Goal: Task Accomplishment & Management: Use online tool/utility

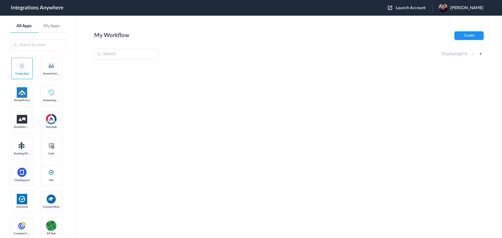
click at [409, 8] on span "Launch Account" at bounding box center [411, 8] width 30 height 4
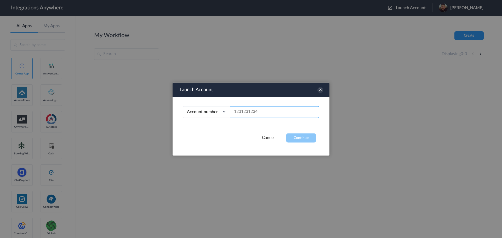
click at [256, 114] on input "text" at bounding box center [274, 112] width 89 height 12
paste input "02038683147"
click at [309, 140] on button "Continue" at bounding box center [302, 137] width 30 height 9
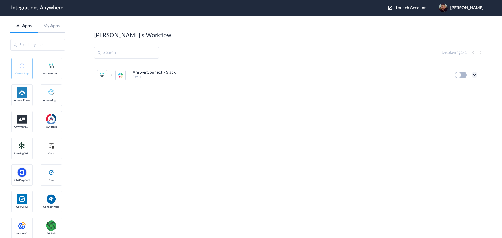
click at [476, 76] on icon at bounding box center [474, 74] width 5 height 5
click at [467, 96] on link "Task history" at bounding box center [460, 97] width 25 height 4
click at [476, 74] on icon at bounding box center [474, 74] width 5 height 5
click at [458, 87] on link "Edit" at bounding box center [454, 87] width 13 height 4
click at [407, 7] on span "Launch Account" at bounding box center [411, 8] width 30 height 4
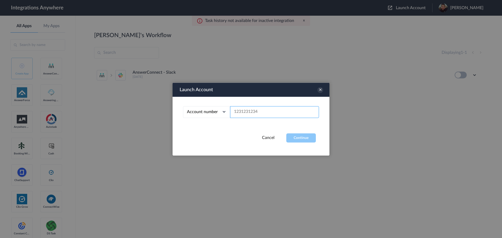
click at [278, 109] on input "text" at bounding box center [274, 112] width 89 height 12
paste input "02038683147"
type input "02038683147"
click at [299, 138] on button "Continue" at bounding box center [302, 137] width 30 height 9
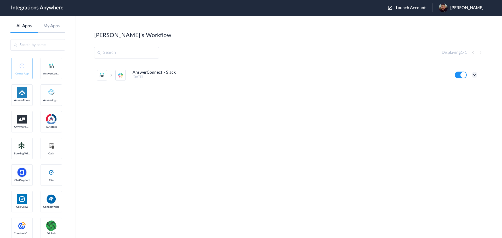
click at [475, 76] on icon at bounding box center [474, 74] width 5 height 5
click at [466, 96] on link "Task history" at bounding box center [460, 97] width 25 height 4
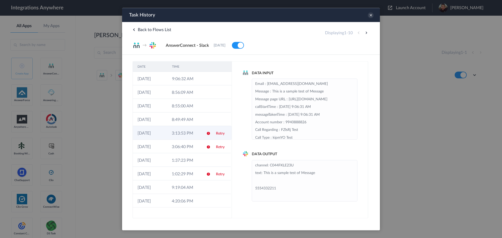
click at [189, 138] on td "3:13:53 PM" at bounding box center [184, 133] width 34 height 14
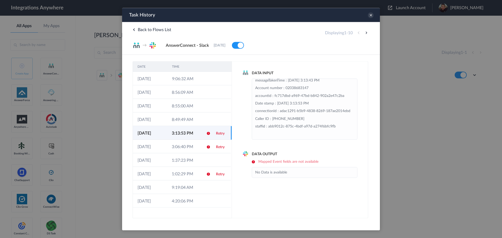
scroll to position [53, 0]
click at [174, 147] on td "3:06:40 PM" at bounding box center [184, 147] width 34 height 14
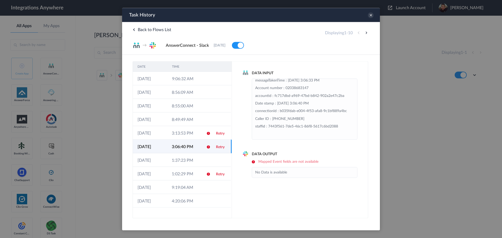
scroll to position [46, 0]
click at [181, 162] on td "1:37:23 PM" at bounding box center [184, 160] width 34 height 14
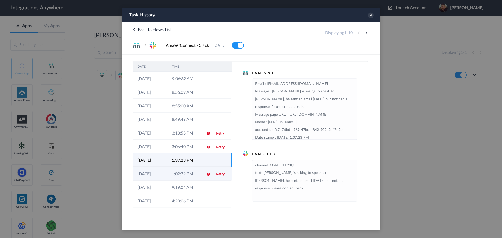
click at [169, 177] on td "1:02:29 PM" at bounding box center [184, 174] width 34 height 14
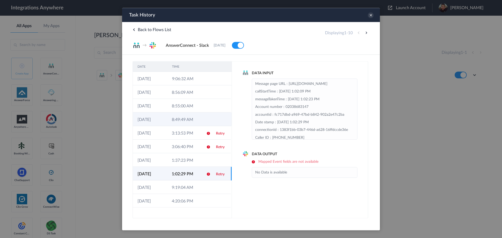
click at [181, 122] on td "8:49:49 AM" at bounding box center [184, 120] width 34 height 14
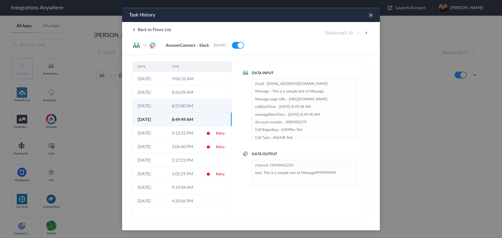
click at [177, 111] on td "8:55:00 AM" at bounding box center [184, 106] width 34 height 14
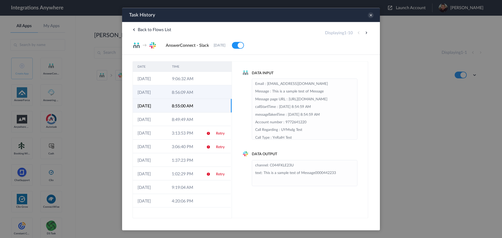
click at [185, 96] on td "8:56:09 AM" at bounding box center [184, 92] width 34 height 14
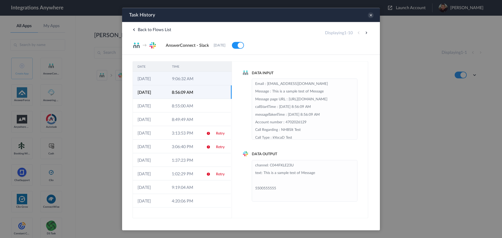
click at [187, 78] on td "9:06:32 AM" at bounding box center [184, 79] width 35 height 14
click at [190, 88] on td "8:56:09 AM" at bounding box center [184, 92] width 34 height 14
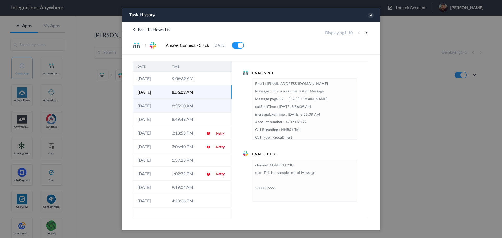
click at [188, 105] on td "8:55:00 AM" at bounding box center [184, 106] width 34 height 14
click at [190, 91] on td "8:56:09 AM" at bounding box center [184, 92] width 34 height 14
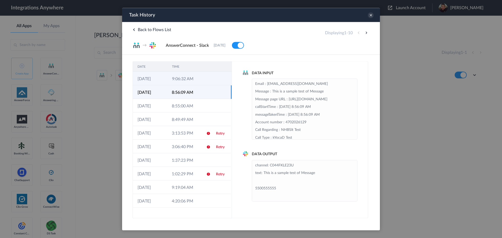
click at [192, 78] on td "9:06:32 AM" at bounding box center [184, 79] width 35 height 14
click at [189, 95] on td "8:56:09 AM" at bounding box center [184, 92] width 34 height 14
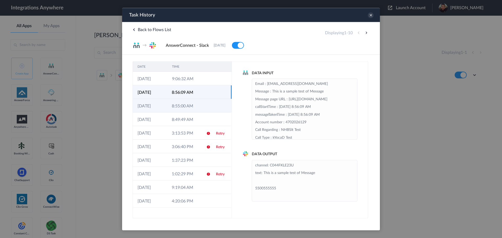
click at [189, 108] on td "8:55:00 AM" at bounding box center [184, 106] width 34 height 14
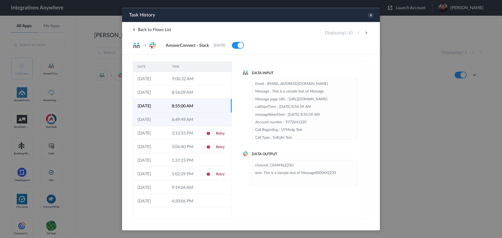
click at [191, 119] on td "8:49:49 AM" at bounding box center [184, 120] width 34 height 14
click at [376, 203] on div "DATE TIME 11-09-2025 9:06:32 AM 11-09-2025 8:56:09 AM 11-09-2025 8:55:00 AM 11-…" at bounding box center [251, 137] width 258 height 164
click at [424, 81] on div at bounding box center [251, 119] width 502 height 238
click at [372, 14] on icon at bounding box center [371, 15] width 6 height 6
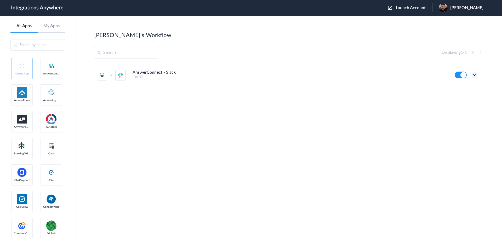
click at [477, 76] on icon at bounding box center [474, 74] width 5 height 5
click at [466, 95] on link "Task history" at bounding box center [460, 97] width 25 height 4
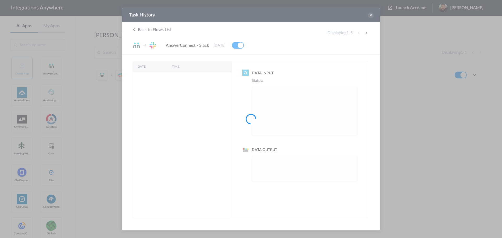
scroll to position [0, 0]
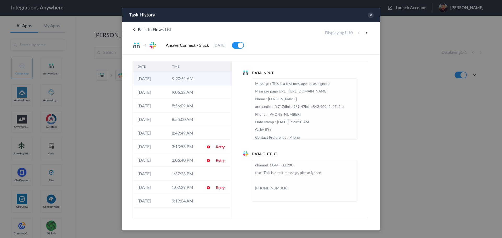
click at [196, 77] on td "9:20:51 AM" at bounding box center [184, 79] width 35 height 14
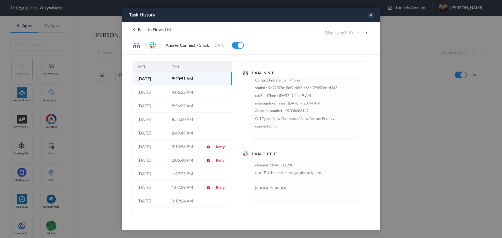
scroll to position [84, 0]
click at [371, 14] on icon at bounding box center [371, 15] width 6 height 6
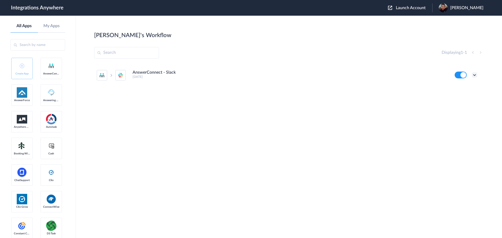
click at [475, 72] on icon at bounding box center [474, 74] width 5 height 5
click at [461, 88] on li "Edit" at bounding box center [461, 87] width 34 height 10
click at [401, 8] on span "Launch Account" at bounding box center [411, 8] width 30 height 4
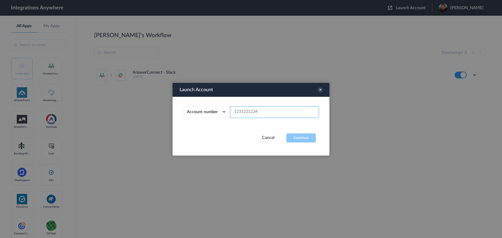
click at [261, 108] on input "text" at bounding box center [274, 112] width 89 height 12
paste input "2523519368"
type input "2523519368"
click at [299, 138] on button "Continue" at bounding box center [302, 137] width 30 height 9
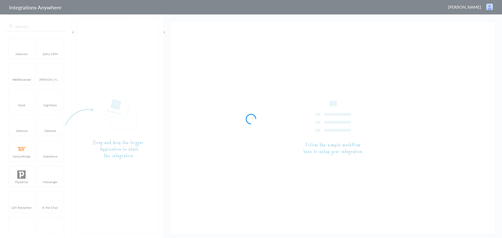
type input "AnswerConnect - Slack"
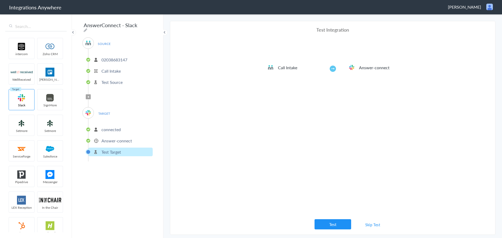
click at [114, 58] on p "02038683147" at bounding box center [115, 60] width 26 height 6
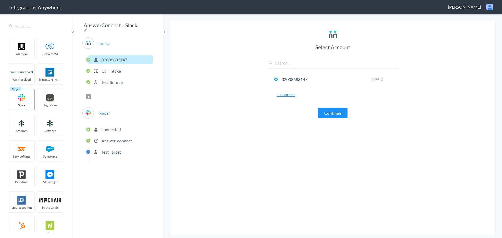
click at [107, 73] on li "Call Intake" at bounding box center [120, 71] width 64 height 9
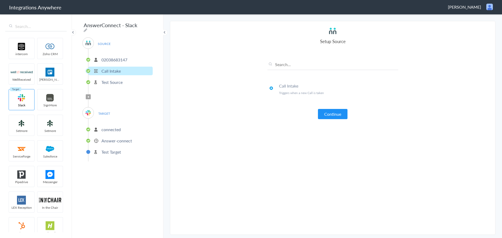
click at [115, 80] on p "Test Source" at bounding box center [112, 82] width 21 height 6
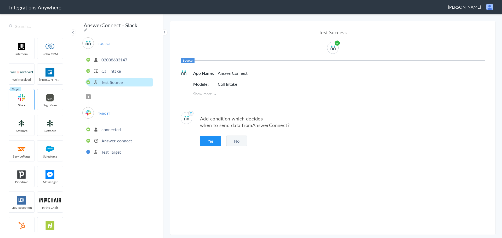
click at [110, 113] on span "TARGET" at bounding box center [104, 113] width 20 height 7
click at [104, 111] on span "TARGET" at bounding box center [104, 113] width 20 height 7
click at [116, 128] on p "connected" at bounding box center [111, 130] width 19 height 6
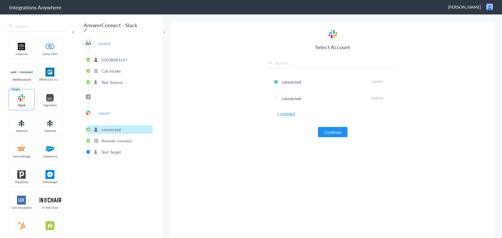
click at [114, 138] on p "Answer-connect" at bounding box center [117, 141] width 31 height 6
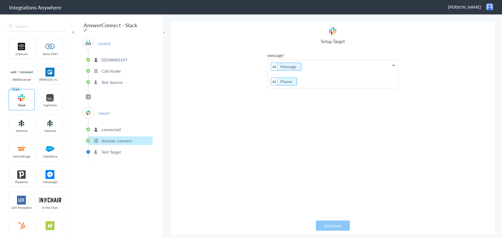
click at [394, 66] on icon at bounding box center [394, 65] width 2 height 4
click at [441, 113] on section "Select Account 02038683147 Rename Delete ([DATE]) + connect Continue Setup Sour…" at bounding box center [333, 128] width 326 height 214
click at [394, 66] on icon at bounding box center [394, 65] width 2 height 4
click at [222, 130] on section "Select Account 02038683147 Rename Delete ([DATE]) + connect Continue Setup Sour…" at bounding box center [333, 128] width 326 height 214
click at [429, 118] on section "Select Account 02038683147 Rename Delete ([DATE]) + connect Continue Setup Sour…" at bounding box center [333, 128] width 326 height 214
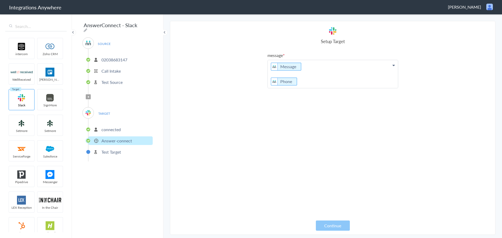
click at [118, 149] on p "Test Target" at bounding box center [112, 152] width 20 height 6
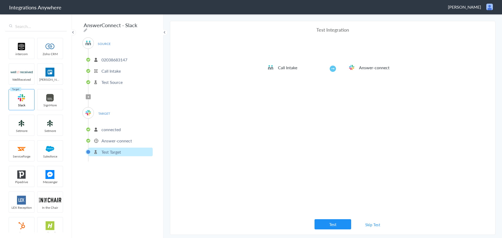
click at [377, 225] on link "Skip Test" at bounding box center [373, 224] width 28 height 9
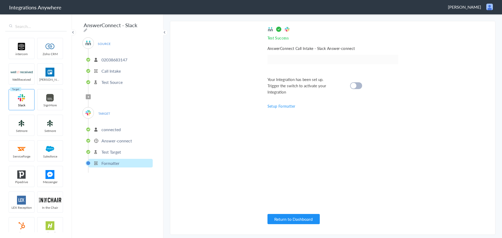
click at [357, 85] on div at bounding box center [356, 85] width 12 height 7
click at [294, 216] on button "Return to Dashboard" at bounding box center [294, 219] width 52 height 10
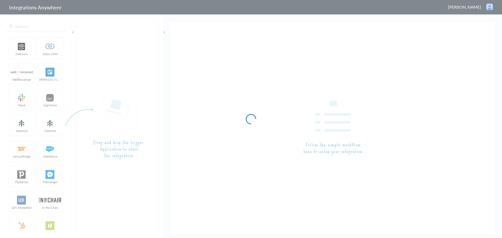
type input "AnswerConnect - Slack"
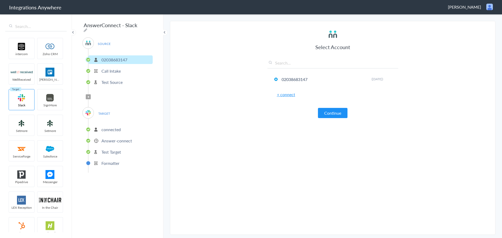
click at [113, 141] on p "Answer-connect" at bounding box center [117, 141] width 31 height 6
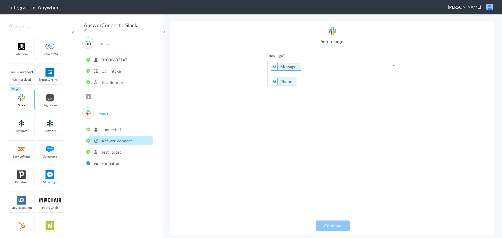
click at [394, 65] on icon at bounding box center [394, 65] width 2 height 4
click at [281, 109] on link "Email" at bounding box center [333, 109] width 130 height 11
click at [327, 81] on p "Message Phone Email" at bounding box center [333, 74] width 130 height 28
click at [279, 126] on link "Email" at bounding box center [333, 127] width 130 height 11
click at [271, 100] on p "Message Phone Email" at bounding box center [333, 81] width 130 height 43
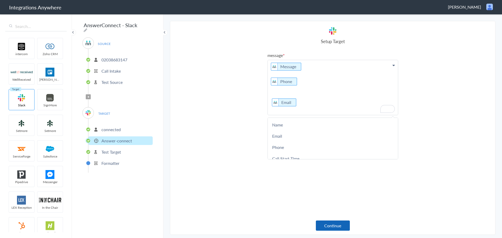
click at [333, 229] on button "Continue" at bounding box center [333, 226] width 34 height 10
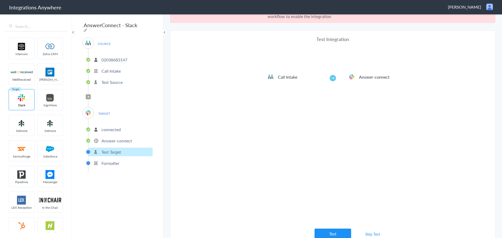
scroll to position [19, 0]
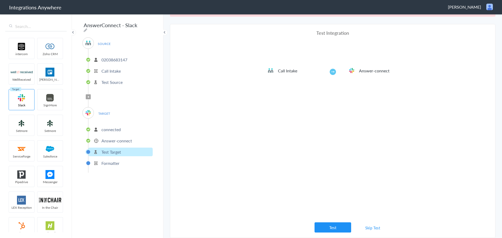
click at [370, 227] on link "Skip Test" at bounding box center [373, 227] width 28 height 9
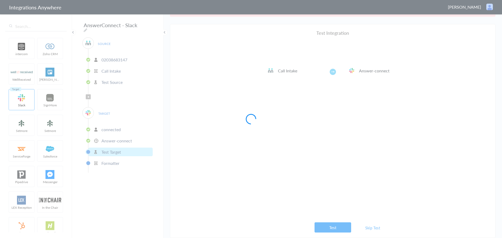
scroll to position [0, 0]
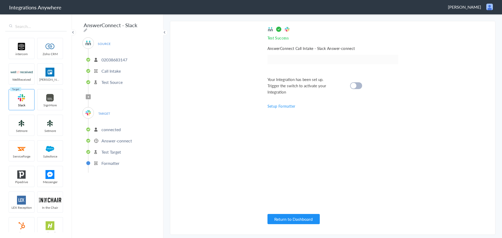
click at [359, 82] on div "Your Integration has been set up. Trigger the switch to activate your Integrati…" at bounding box center [327, 85] width 118 height 19
click at [355, 86] on cite at bounding box center [354, 86] width 6 height 6
click at [290, 219] on button "Return to Dashboard" at bounding box center [294, 219] width 52 height 10
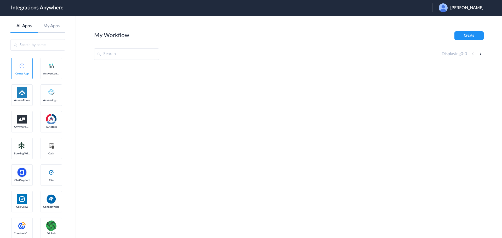
click at [435, 104] on div at bounding box center [289, 104] width 390 height 79
